Goal: Check status: Check status

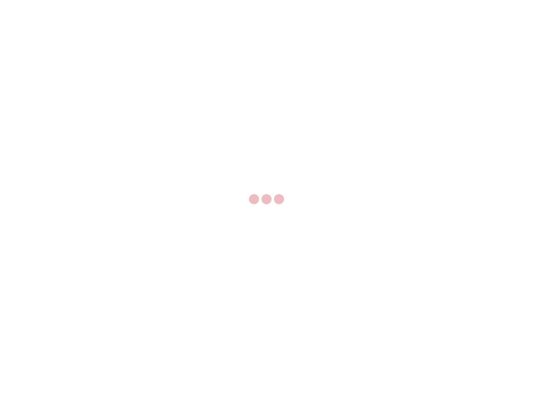
select select "US"
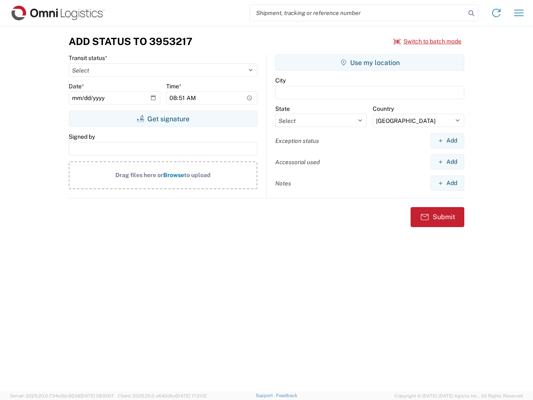
click at [358, 13] on input "search" at bounding box center [358, 13] width 216 height 16
click at [472, 13] on icon at bounding box center [472, 13] width 12 height 12
click at [497, 13] on icon at bounding box center [496, 12] width 13 height 13
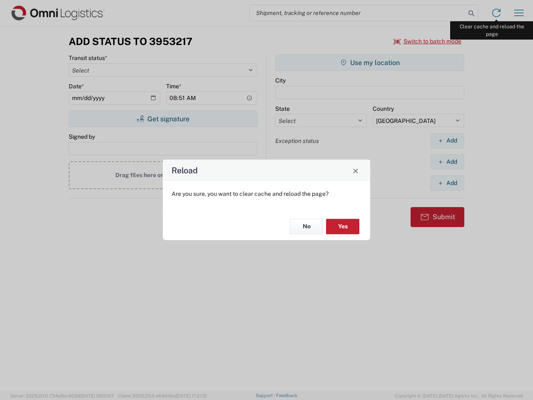
click at [519, 13] on div "Reload Are you sure, you want to clear cache and reload the page? No Yes" at bounding box center [266, 200] width 533 height 400
click at [428, 41] on div "Reload Are you sure, you want to clear cache and reload the page? No Yes" at bounding box center [266, 200] width 533 height 400
click at [163, 119] on div "Reload Are you sure, you want to clear cache and reload the page? No Yes" at bounding box center [266, 200] width 533 height 400
click at [370, 62] on div "Reload Are you sure, you want to clear cache and reload the page? No Yes" at bounding box center [266, 200] width 533 height 400
click at [447, 140] on div "Reload Are you sure, you want to clear cache and reload the page? No Yes" at bounding box center [266, 200] width 533 height 400
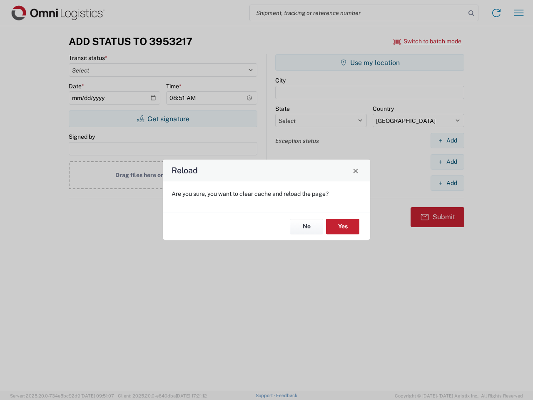
click at [447, 162] on div "Reload Are you sure, you want to clear cache and reload the page? No Yes" at bounding box center [266, 200] width 533 height 400
click at [447, 183] on div "Reload Are you sure, you want to clear cache and reload the page? No Yes" at bounding box center [266, 200] width 533 height 400
